Goal: Task Accomplishment & Management: Manage account settings

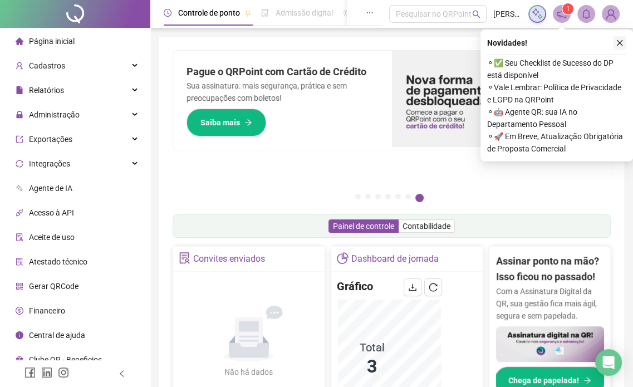
click at [620, 42] on icon "close" at bounding box center [620, 43] width 6 height 6
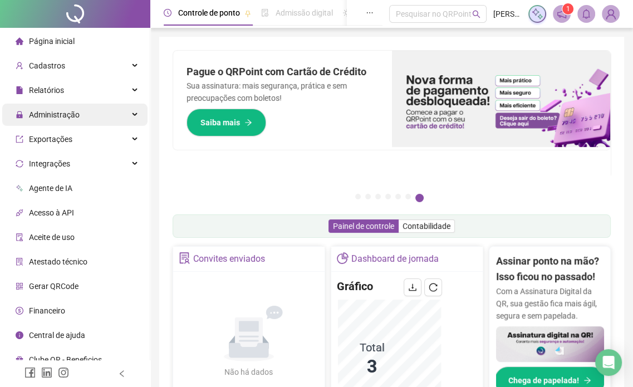
click at [113, 115] on div "Administração" at bounding box center [74, 115] width 145 height 22
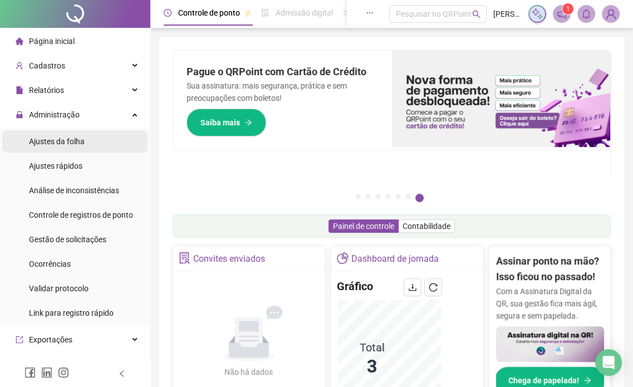
click at [98, 144] on li "Ajustes da folha" at bounding box center [74, 141] width 145 height 22
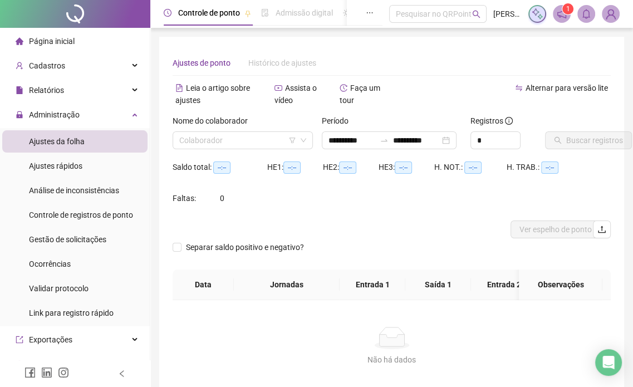
type input "**********"
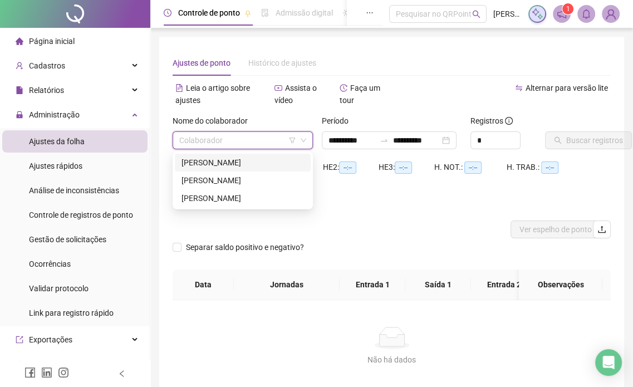
click at [258, 144] on input "search" at bounding box center [237, 140] width 117 height 17
click at [234, 200] on div "[PERSON_NAME]" at bounding box center [242, 198] width 122 height 12
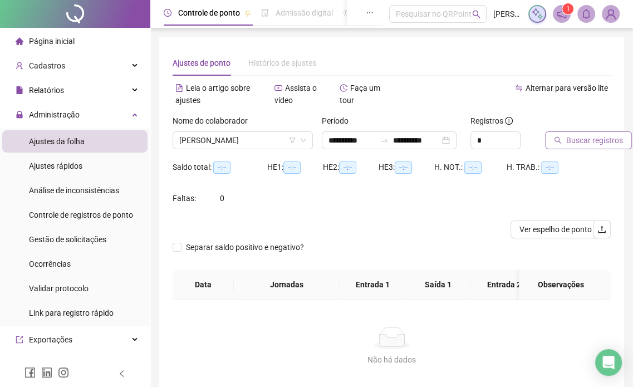
click at [579, 147] on button "Buscar registros" at bounding box center [588, 140] width 87 height 18
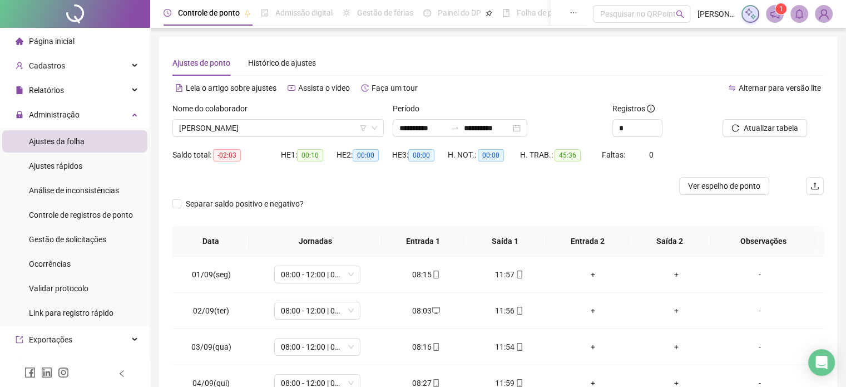
click at [640, 196] on div "Separar saldo positivo e negativo?" at bounding box center [499, 210] width 652 height 31
click at [640, 189] on span "Ver espelho de ponto" at bounding box center [724, 186] width 72 height 12
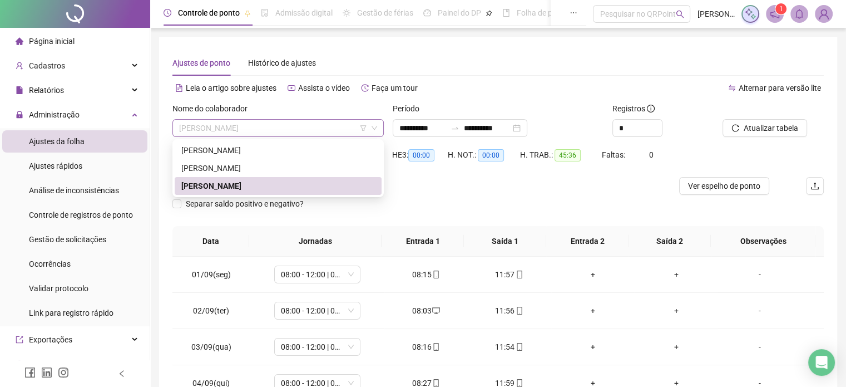
click at [345, 126] on span "[PERSON_NAME]" at bounding box center [278, 128] width 198 height 17
click at [286, 170] on div "[PERSON_NAME]" at bounding box center [278, 168] width 194 height 12
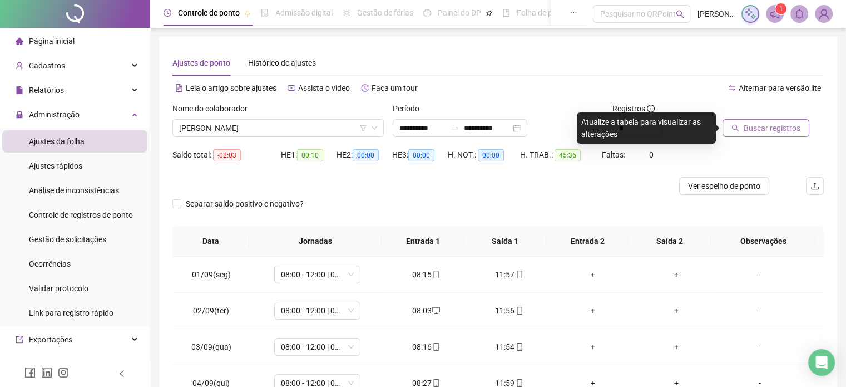
click at [640, 127] on span "Buscar registros" at bounding box center [772, 128] width 57 height 12
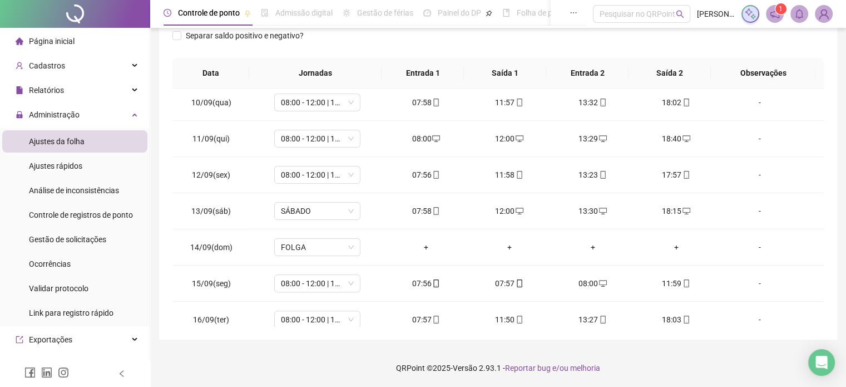
scroll to position [339, 0]
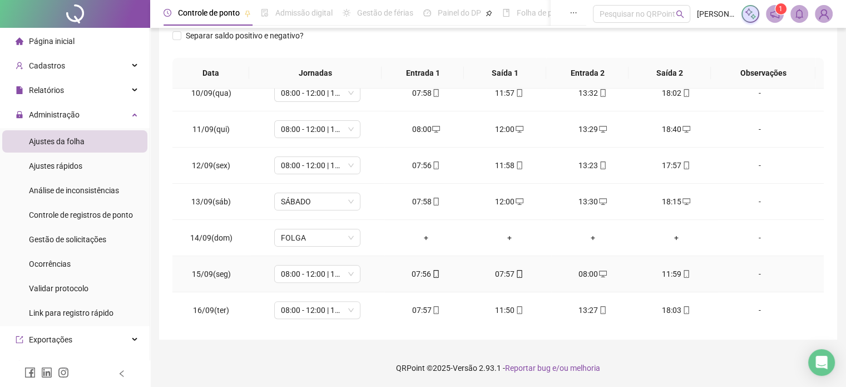
click at [589, 269] on div "08:00" at bounding box center [593, 274] width 66 height 12
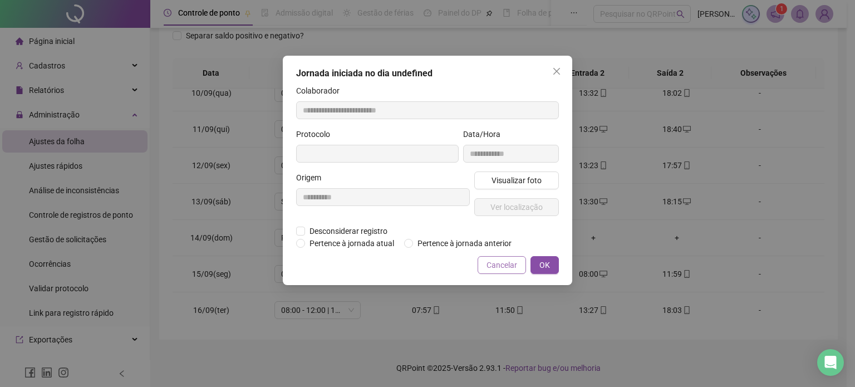
click at [523, 264] on button "Cancelar" at bounding box center [501, 265] width 48 height 18
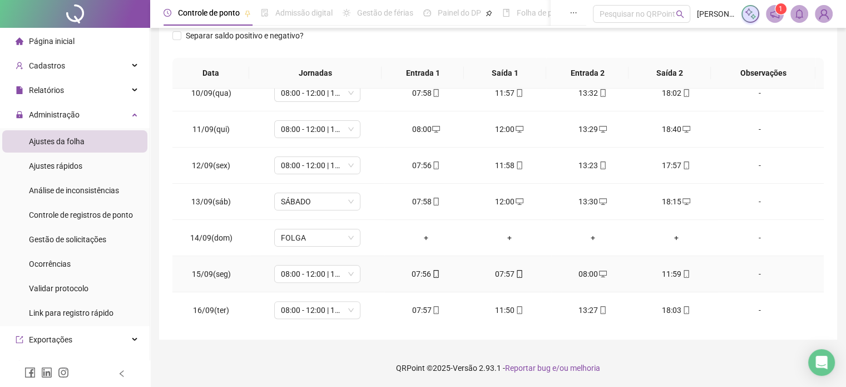
click at [423, 268] on div "07:56" at bounding box center [426, 274] width 66 height 12
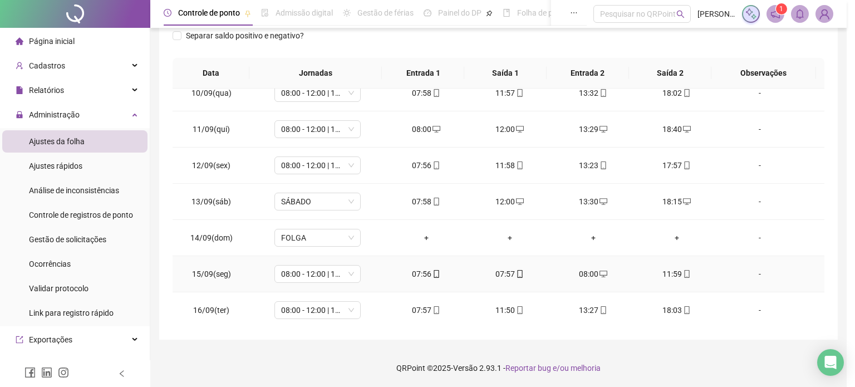
type input "**********"
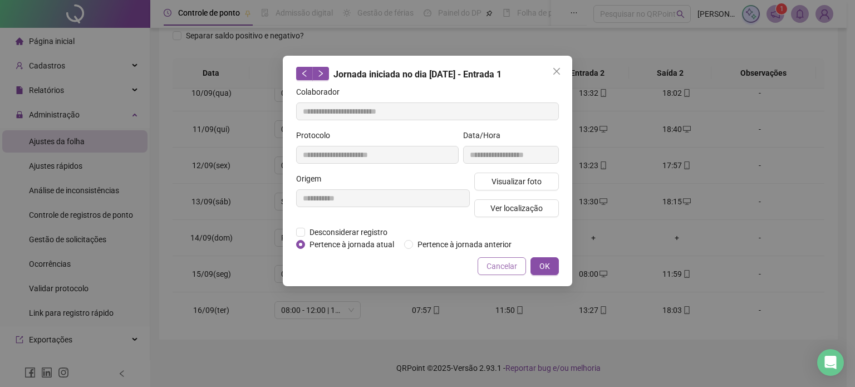
click at [497, 266] on span "Cancelar" at bounding box center [501, 266] width 31 height 12
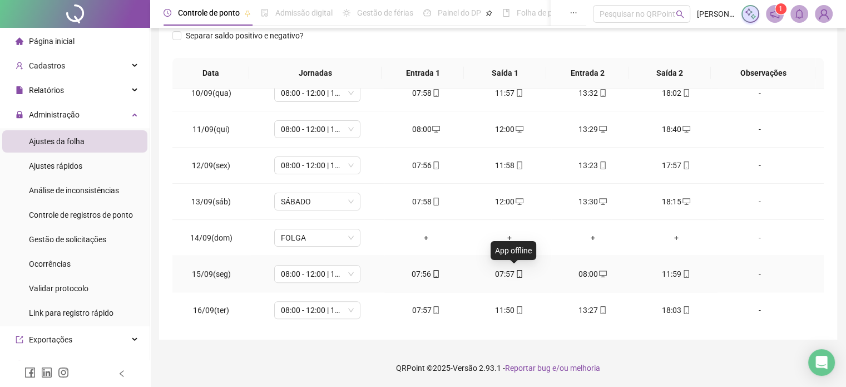
click at [516, 270] on icon "mobile" at bounding box center [520, 274] width 8 height 8
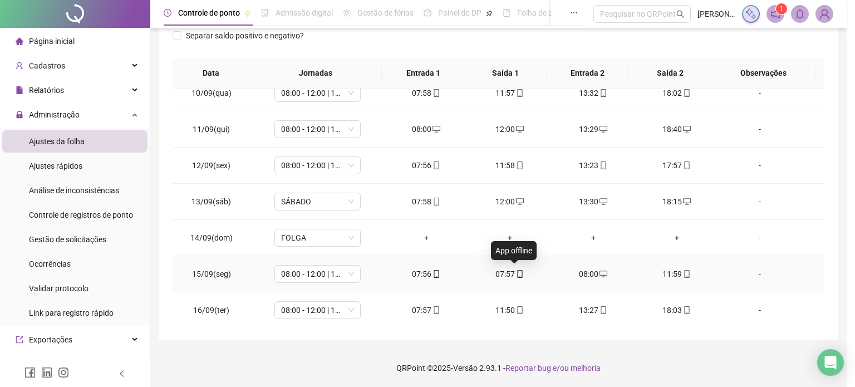
type input "**********"
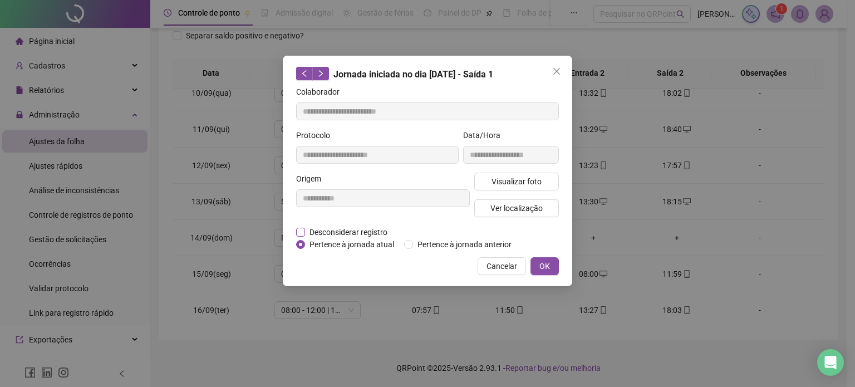
click at [382, 229] on span "Desconsiderar registro" at bounding box center [348, 232] width 87 height 12
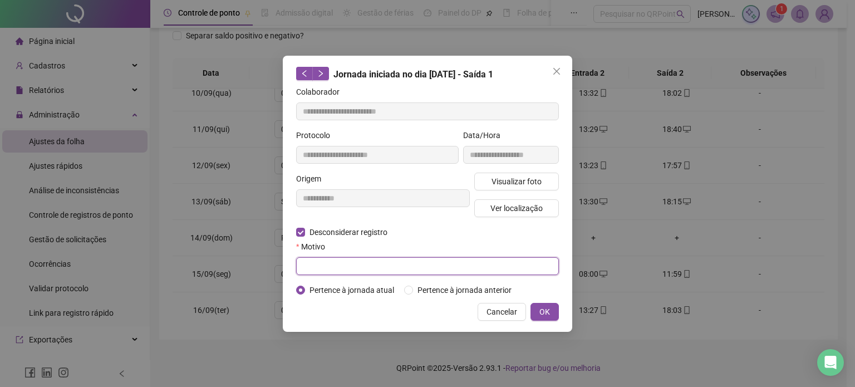
click at [421, 265] on input "text" at bounding box center [427, 266] width 263 height 18
type input "*"
click at [530, 303] on button "OK" at bounding box center [544, 312] width 28 height 18
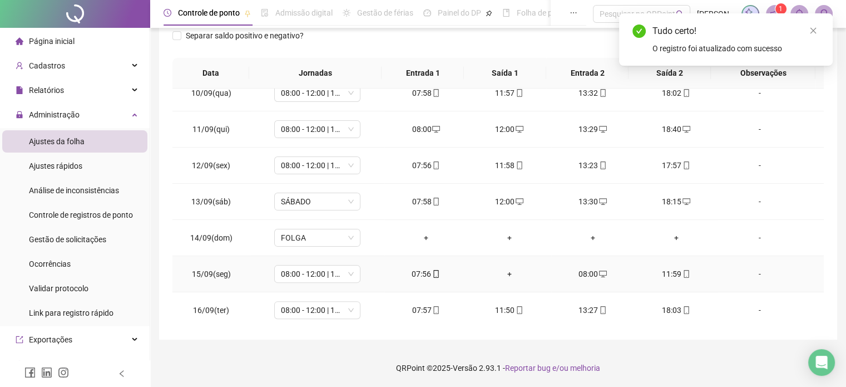
click at [505, 269] on div "+" at bounding box center [510, 274] width 66 height 12
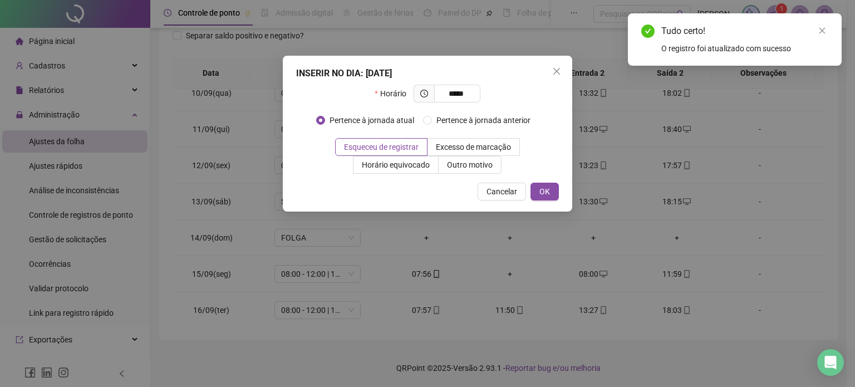
type input "*****"
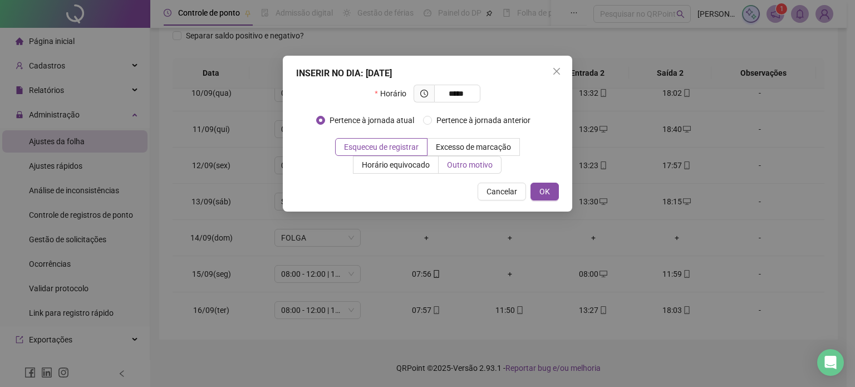
click at [475, 167] on span "Outro motivo" at bounding box center [470, 164] width 46 height 9
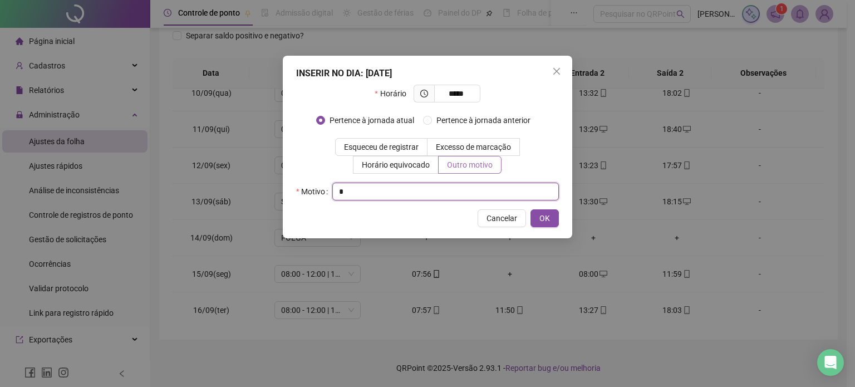
type input "*"
click at [530, 209] on button "OK" at bounding box center [544, 218] width 28 height 18
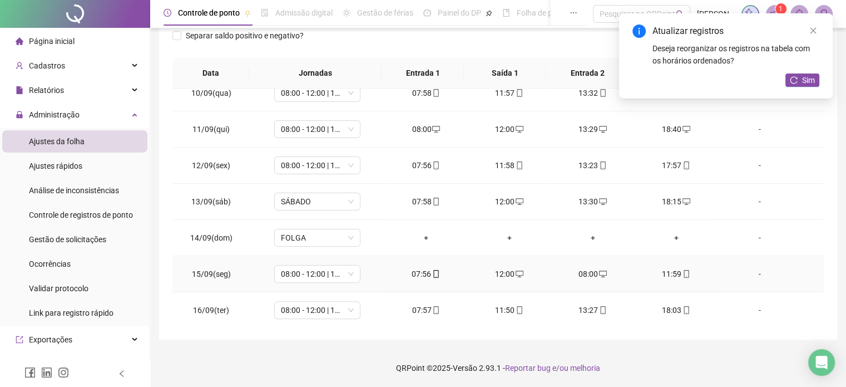
click at [576, 269] on div "08:00" at bounding box center [593, 274] width 66 height 12
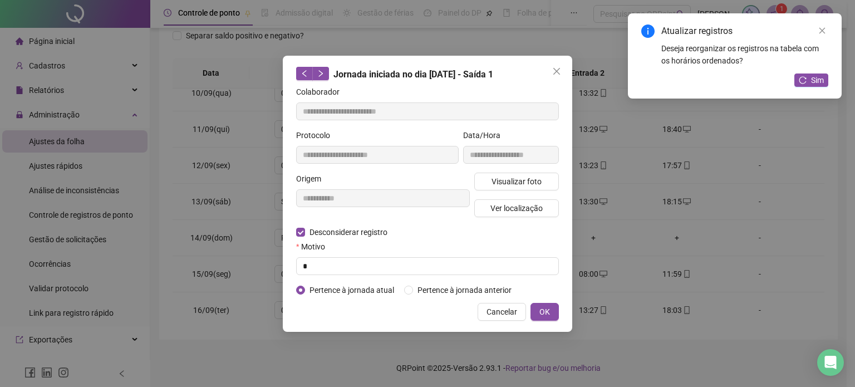
type input "**********"
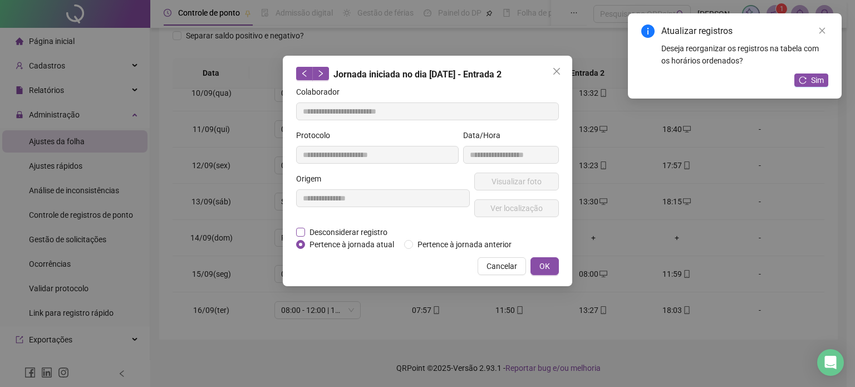
click at [378, 229] on span "Desconsiderar registro" at bounding box center [348, 232] width 87 height 12
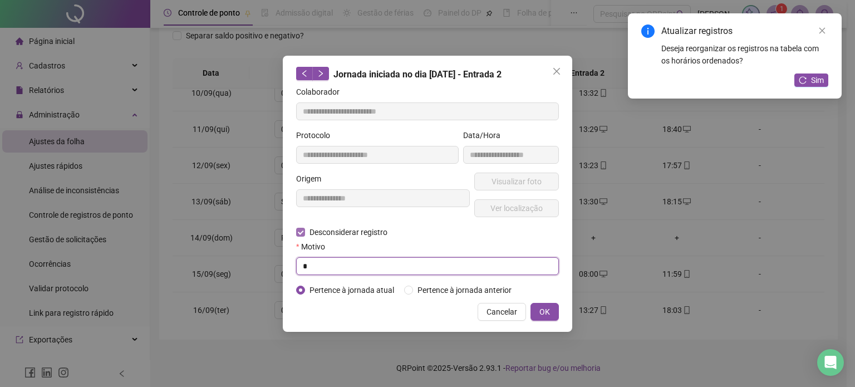
type input "*"
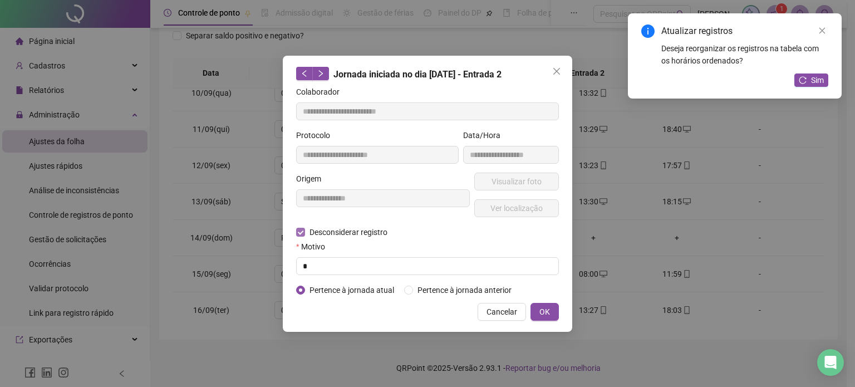
click at [530, 303] on button "OK" at bounding box center [544, 312] width 28 height 18
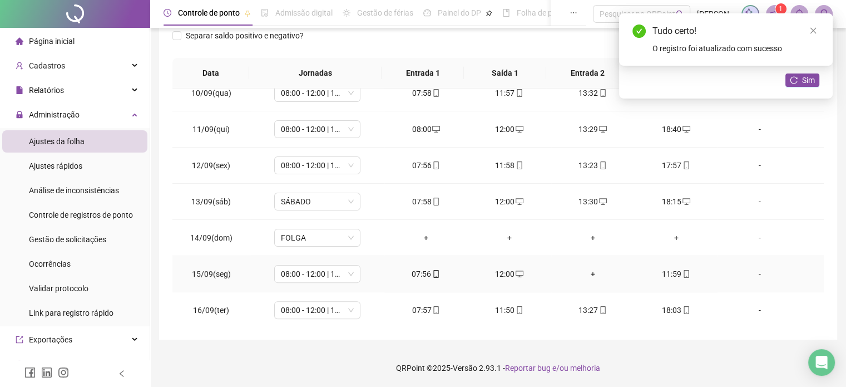
click at [590, 271] on div "+" at bounding box center [593, 274] width 66 height 12
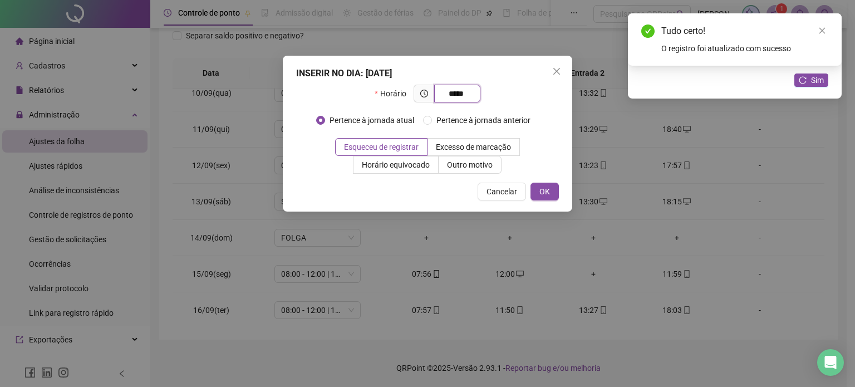
type input "*****"
click at [476, 169] on span "Outro motivo" at bounding box center [470, 164] width 46 height 9
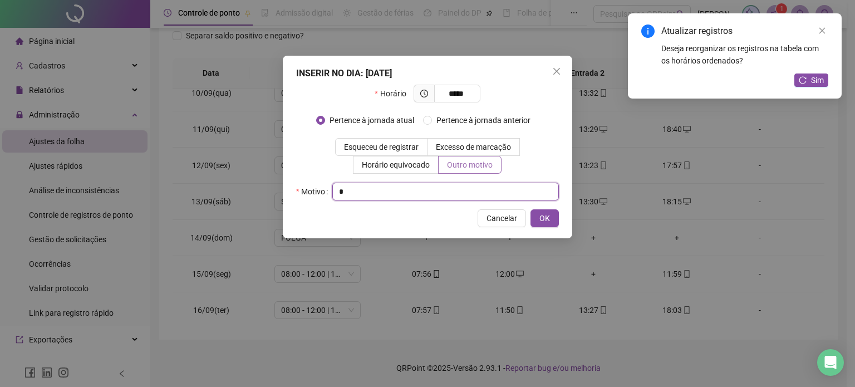
type input "*"
click at [530, 209] on button "OK" at bounding box center [544, 218] width 28 height 18
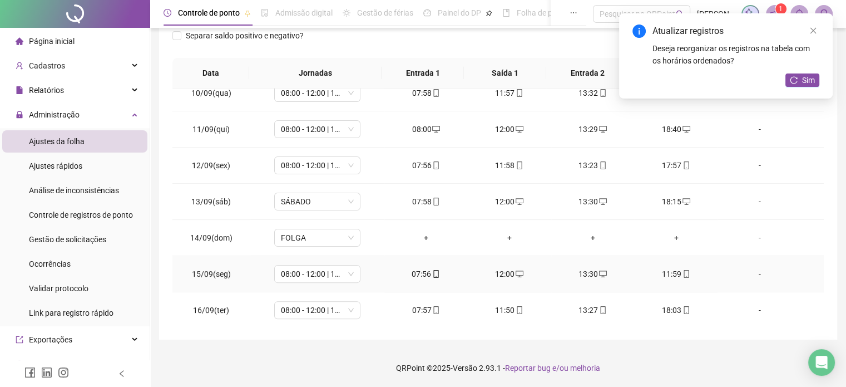
click at [640, 269] on div "11:59" at bounding box center [677, 274] width 66 height 12
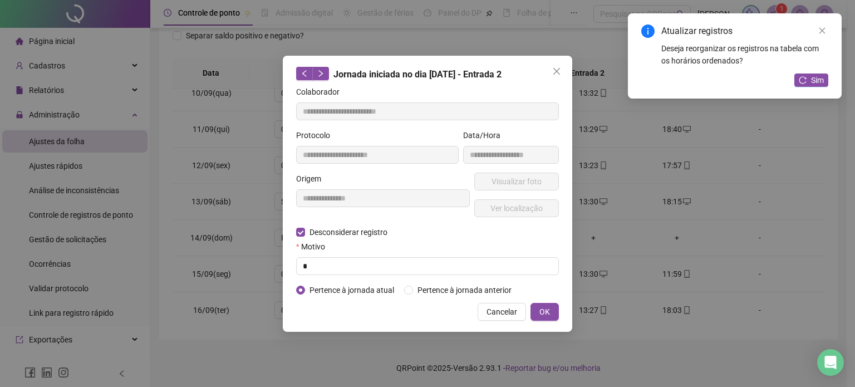
type input "**********"
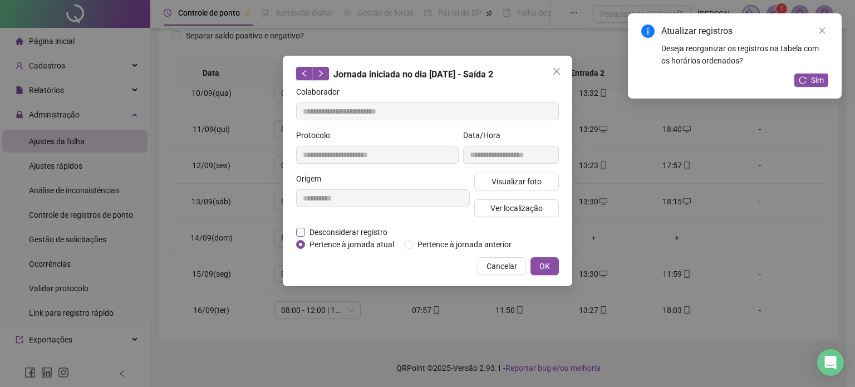
click at [365, 231] on span "Desconsiderar registro" at bounding box center [348, 232] width 87 height 12
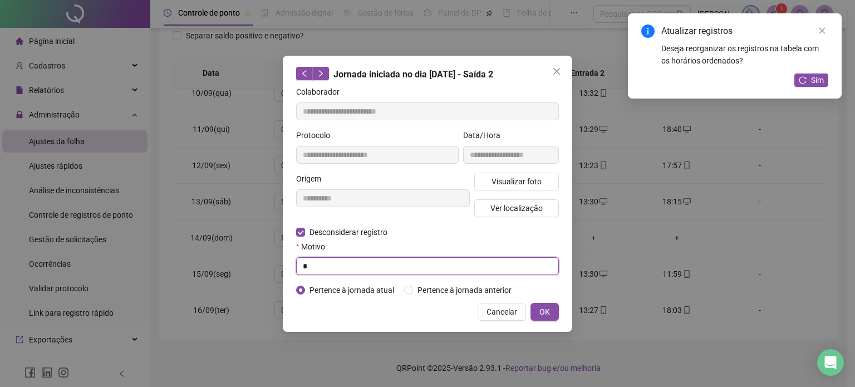
type input "*"
click at [530, 303] on button "OK" at bounding box center [544, 312] width 28 height 18
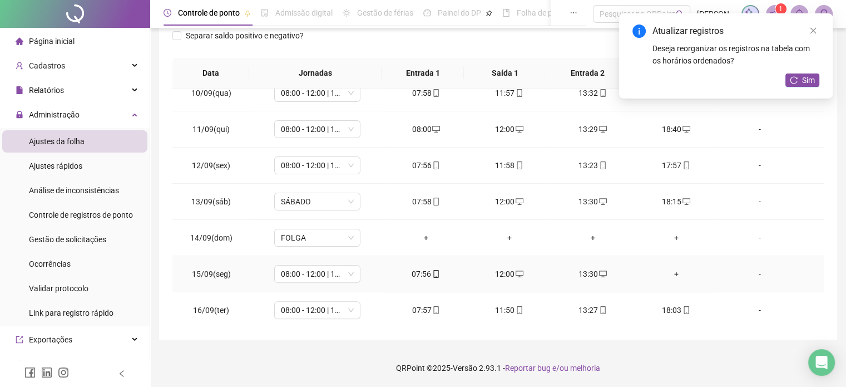
click at [640, 269] on div "+" at bounding box center [677, 274] width 66 height 12
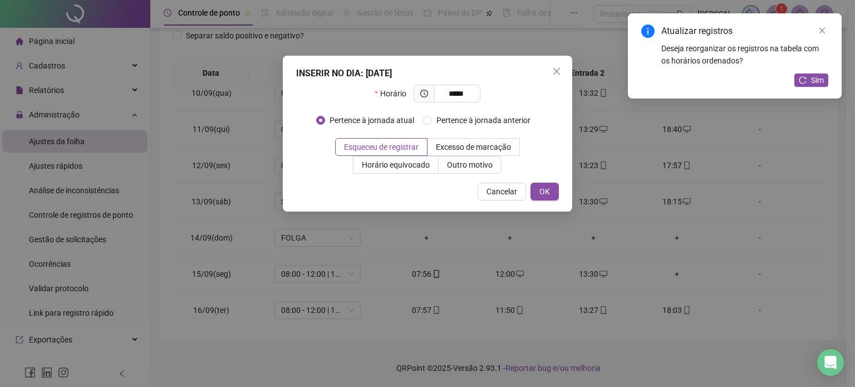
type input "*****"
click at [487, 169] on span "Outro motivo" at bounding box center [470, 164] width 46 height 9
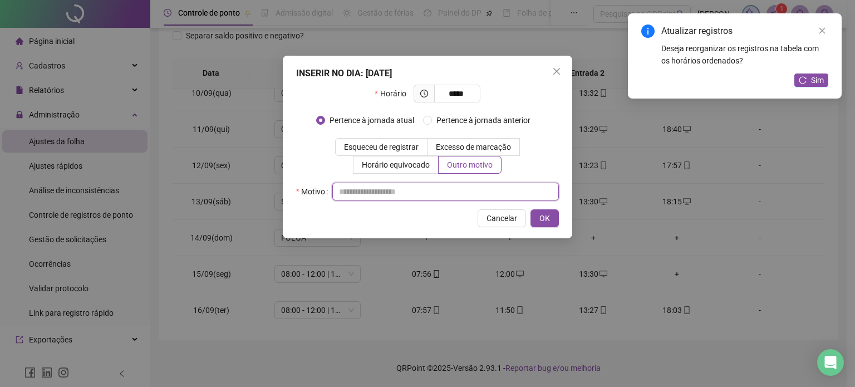
click at [501, 185] on input "text" at bounding box center [445, 192] width 226 height 18
type input "*"
click at [530, 209] on button "OK" at bounding box center [544, 218] width 28 height 18
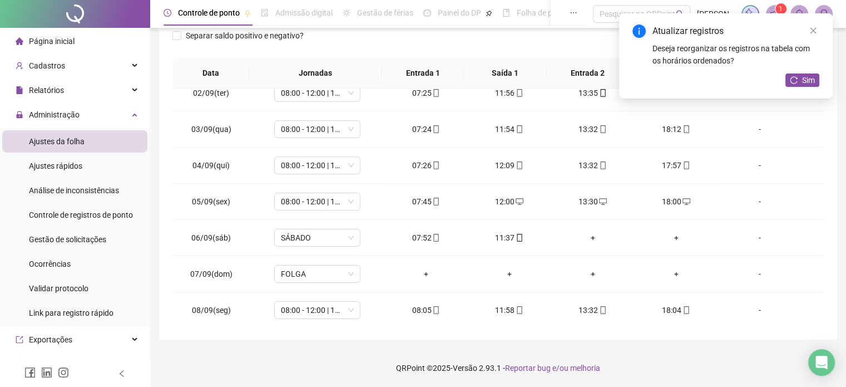
scroll to position [0, 0]
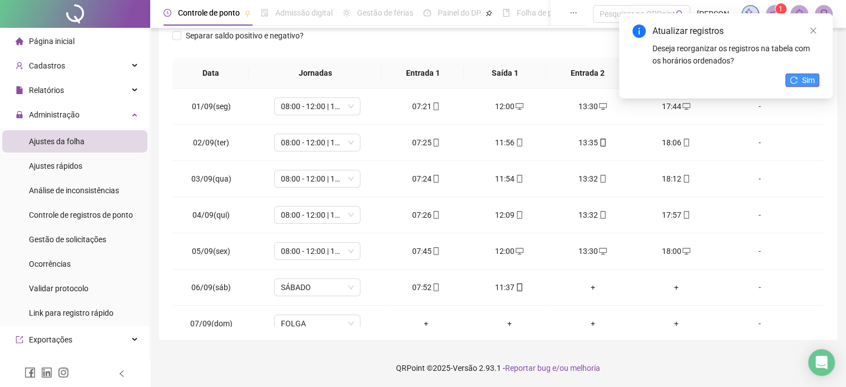
click at [640, 83] on icon "reload" at bounding box center [794, 79] width 7 height 7
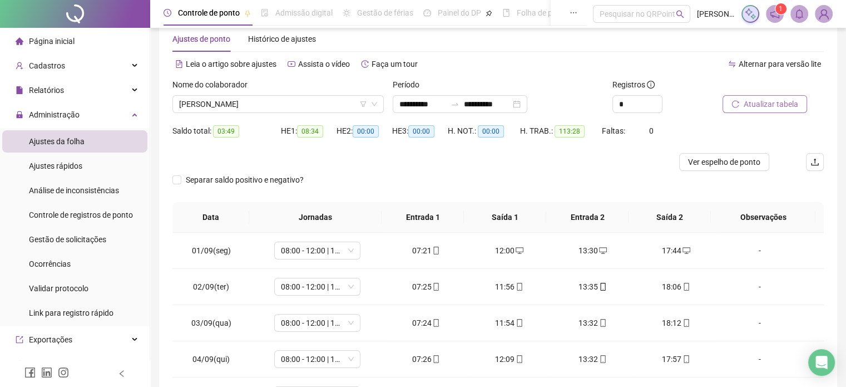
scroll to position [14, 0]
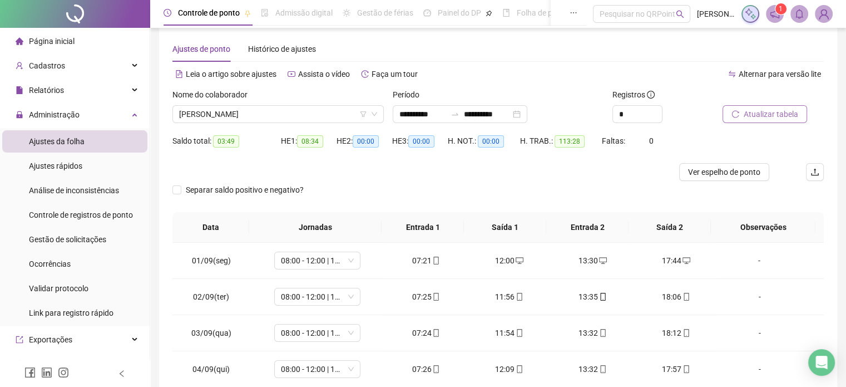
click at [640, 121] on button "Atualizar tabela" at bounding box center [765, 114] width 85 height 18
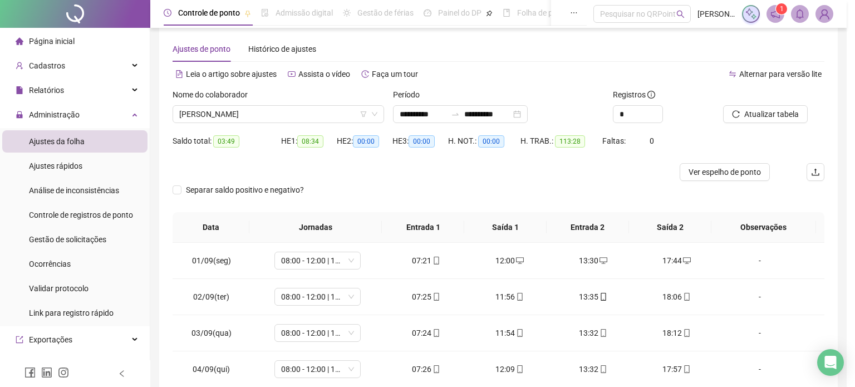
click at [621, 165] on div "Atualizando tabela Atualizando e reorganizando os registros... OK" at bounding box center [427, 193] width 855 height 387
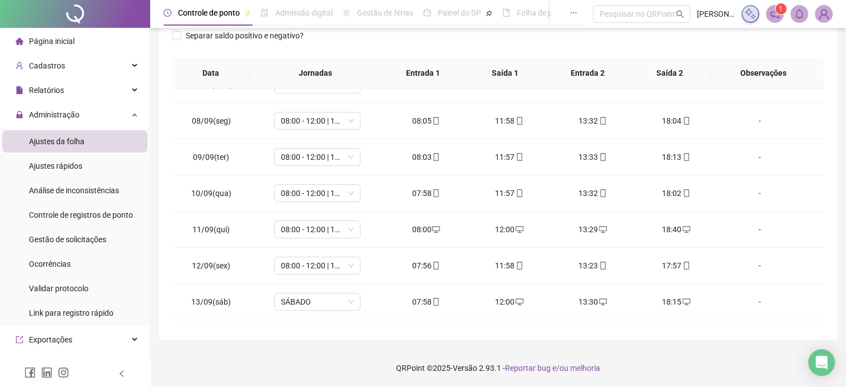
scroll to position [221, 0]
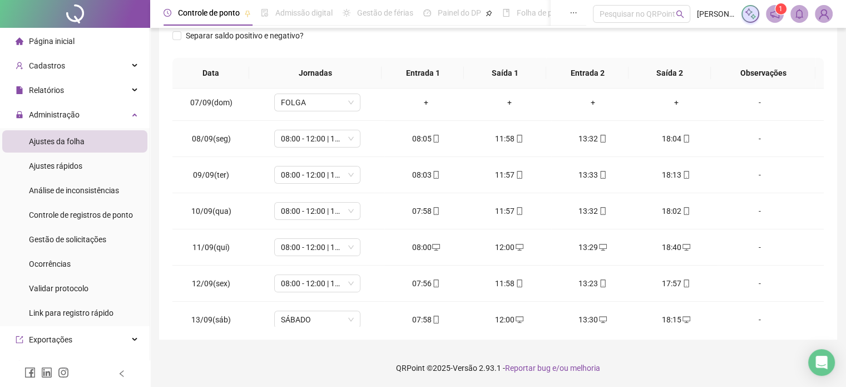
click at [640, 238] on div "**********" at bounding box center [498, 104] width 678 height 471
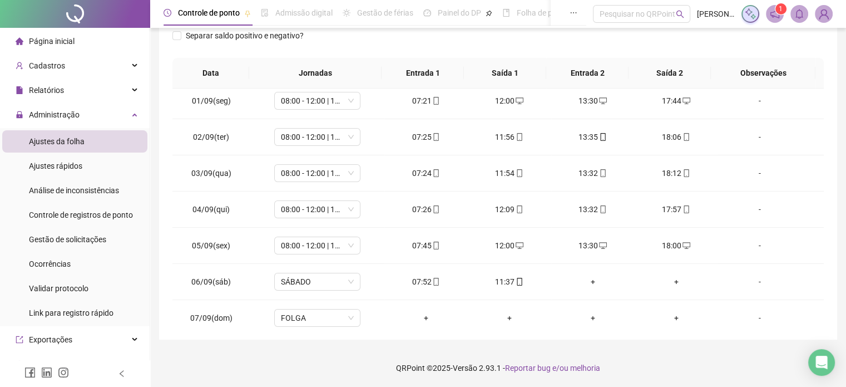
scroll to position [0, 0]
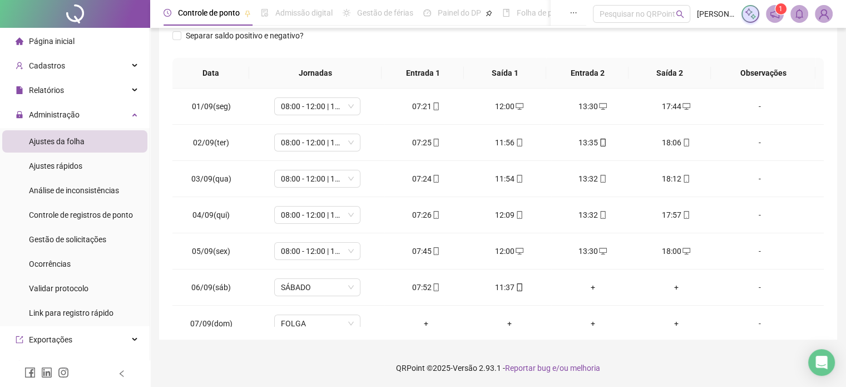
drag, startPoint x: 837, startPoint y: 139, endPoint x: 854, endPoint y: 182, distance: 46.0
click at [640, 182] on html "**********" at bounding box center [423, 25] width 846 height 387
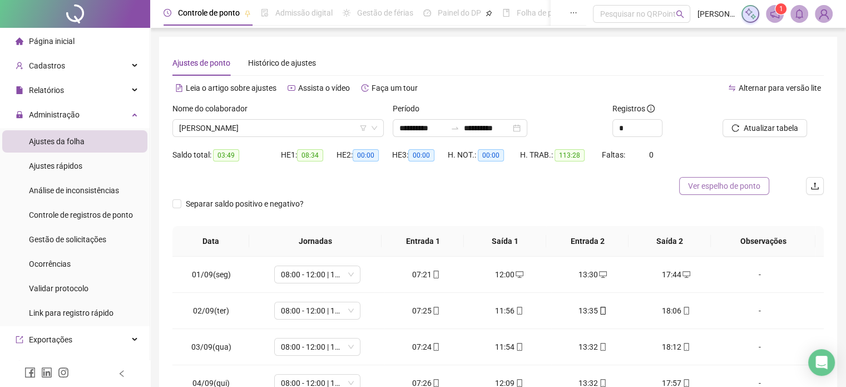
click at [640, 191] on span "Ver espelho de ponto" at bounding box center [724, 186] width 72 height 12
click at [82, 69] on div "Cadastros" at bounding box center [74, 66] width 145 height 22
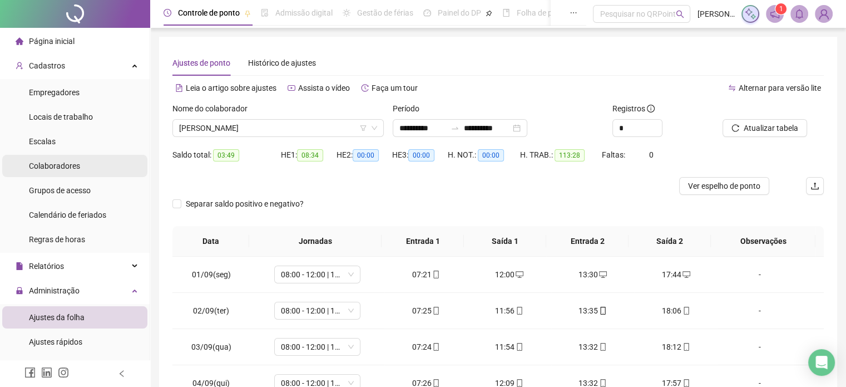
click at [98, 162] on li "Colaboradores" at bounding box center [74, 166] width 145 height 22
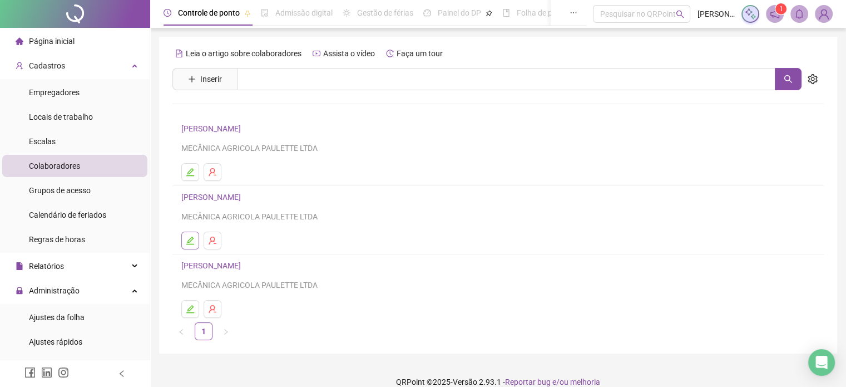
click at [186, 244] on icon "edit" at bounding box center [190, 240] width 9 height 9
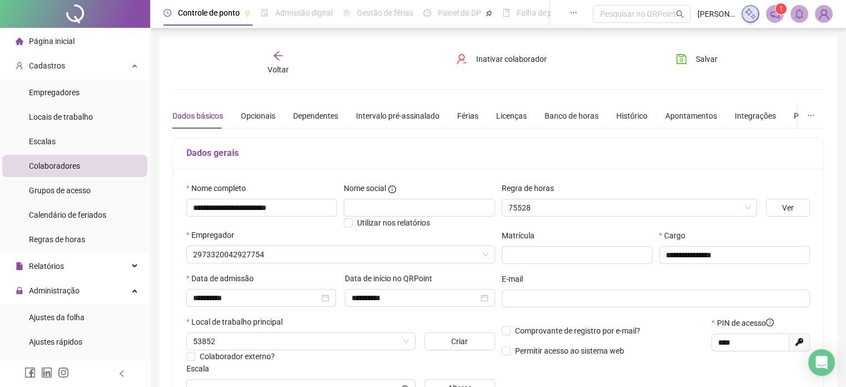
type input "**********"
click at [640, 56] on button "Salvar" at bounding box center [697, 59] width 58 height 18
click at [274, 70] on span "Voltar" at bounding box center [278, 69] width 21 height 9
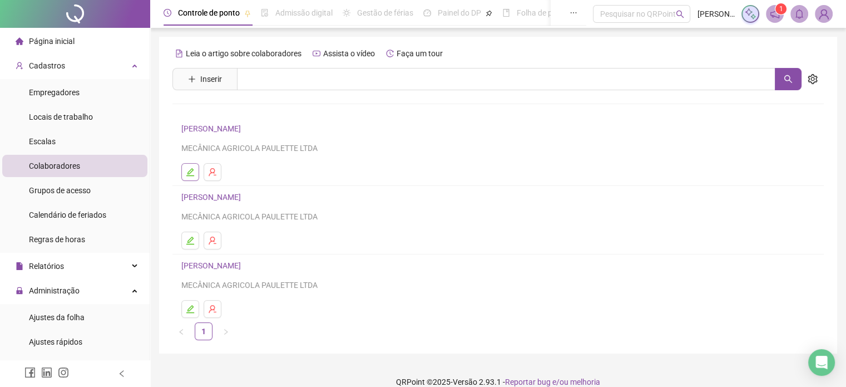
click at [197, 178] on button "button" at bounding box center [190, 172] width 18 height 18
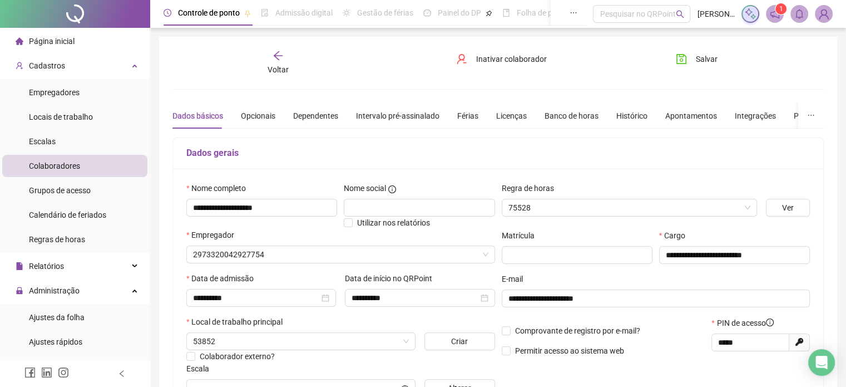
type input "**********"
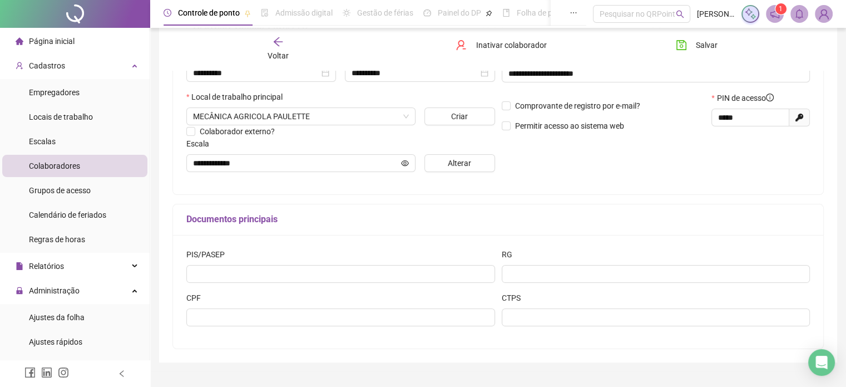
scroll to position [225, 0]
click at [640, 258] on div "RG" at bounding box center [656, 255] width 309 height 17
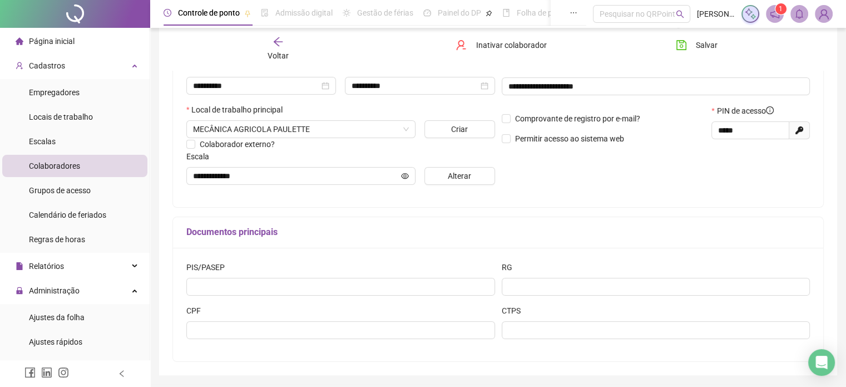
scroll to position [213, 0]
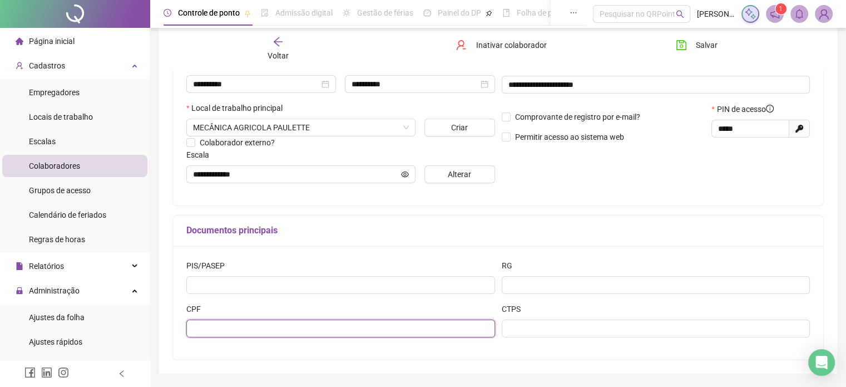
click at [466, 329] on input "text" at bounding box center [340, 328] width 309 height 18
type input "**********"
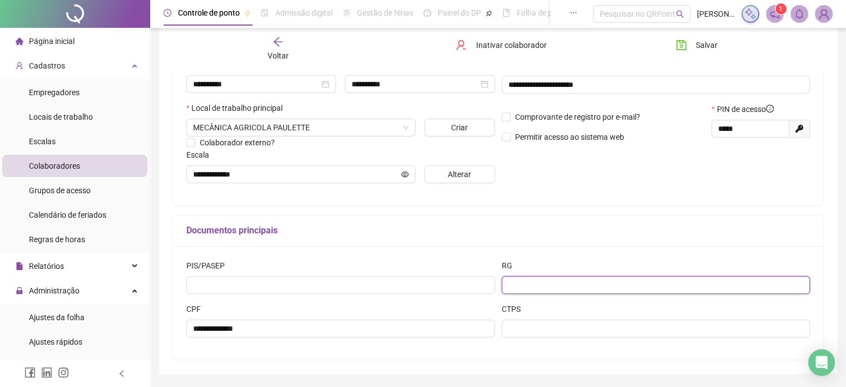
click at [576, 280] on input "text" at bounding box center [656, 285] width 309 height 18
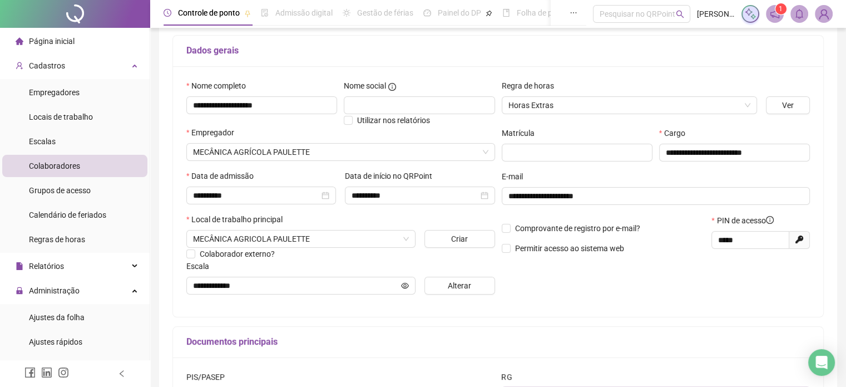
scroll to position [0, 0]
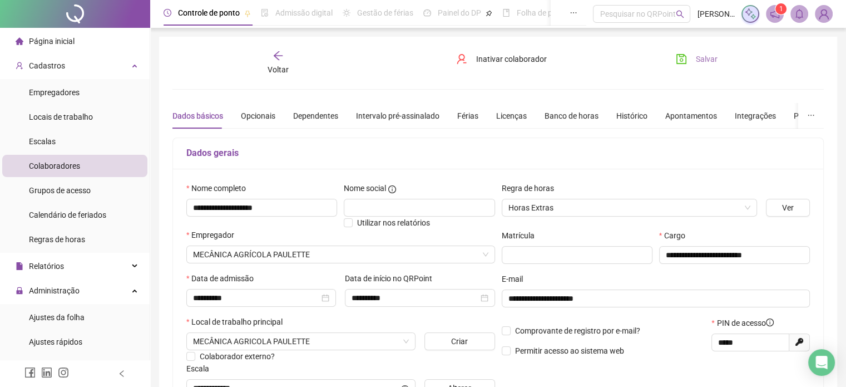
type input "*******"
click at [640, 66] on button "Salvar" at bounding box center [697, 59] width 58 height 18
click at [71, 162] on span "Colaboradores" at bounding box center [54, 165] width 51 height 9
click at [277, 65] on span "Voltar" at bounding box center [278, 69] width 21 height 9
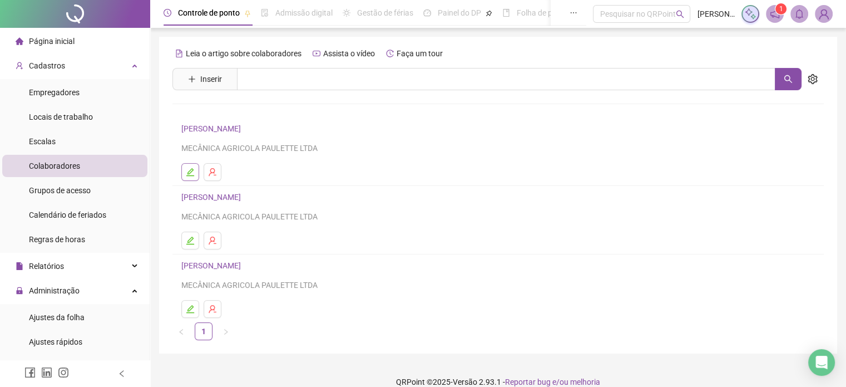
click at [194, 178] on button "button" at bounding box center [190, 172] width 18 height 18
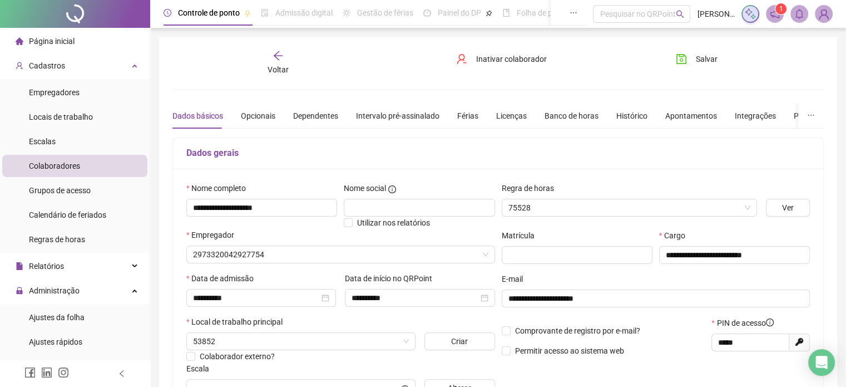
type input "**********"
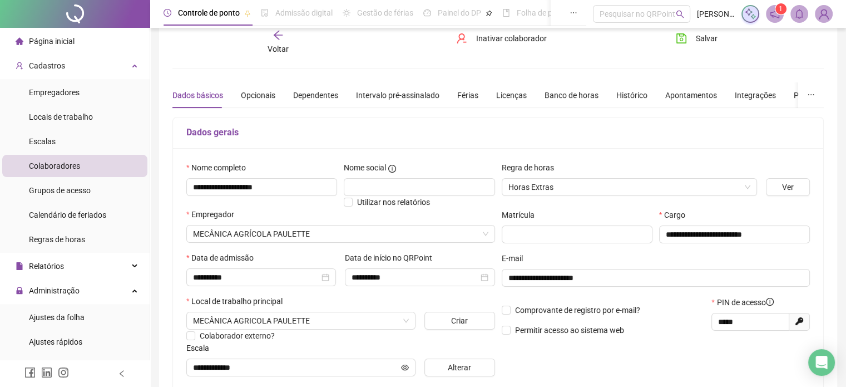
click at [285, 39] on div "Voltar" at bounding box center [278, 42] width 101 height 26
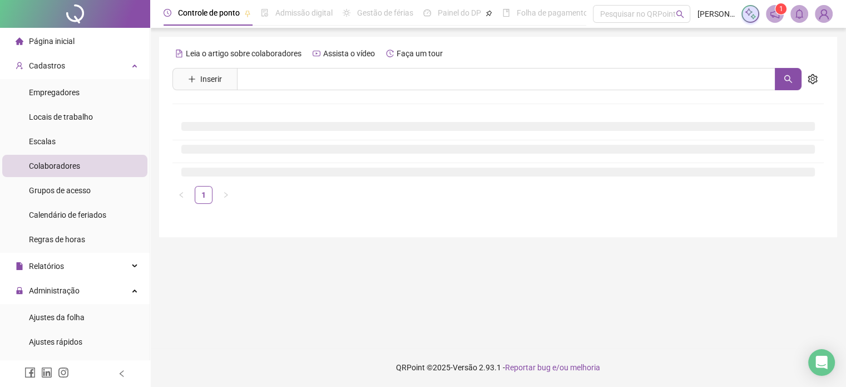
scroll to position [0, 0]
